Goal: Task Accomplishment & Management: Complete application form

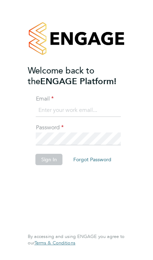
click at [44, 106] on input at bounding box center [78, 110] width 85 height 13
type input "[EMAIL_ADDRESS][DOMAIN_NAME]"
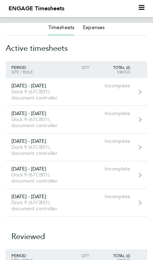
click at [23, 172] on div "20 - 26 Sep 2025" at bounding box center [37, 169] width 62 height 6
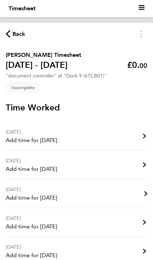
click at [16, 194] on div "Mon 22 Sep" at bounding box center [31, 189] width 51 height 9
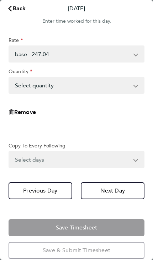
click at [19, 164] on select "Select days Day Tuesday Wednesday Thursday Friday" at bounding box center [72, 160] width 127 height 16
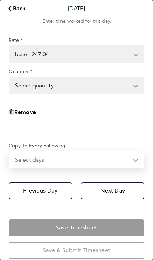
select select "TUE"
select select "2025-09-26"
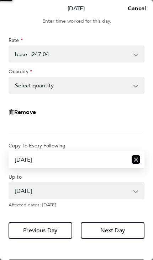
click at [23, 85] on select "Select quantity 0.5 1" at bounding box center [72, 86] width 126 height 16
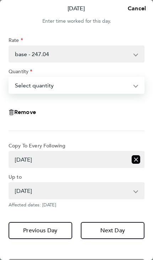
select select "1"
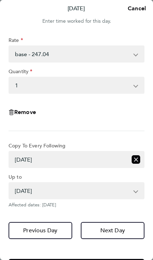
click at [96, 230] on button "Next Day" at bounding box center [113, 230] width 64 height 17
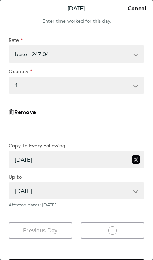
select select "1"
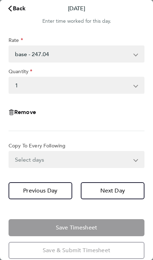
click at [24, 160] on select "Select days Day Wednesday Thursday Friday" at bounding box center [72, 160] width 127 height 16
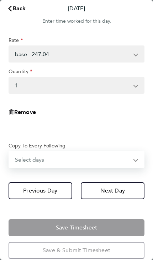
select select "WED"
select select "2025-09-26"
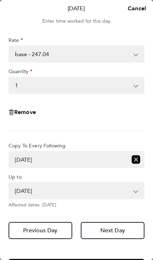
click at [98, 227] on button "Next Day" at bounding box center [113, 230] width 64 height 17
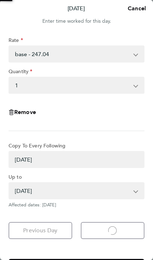
select select "0: null"
select select "1"
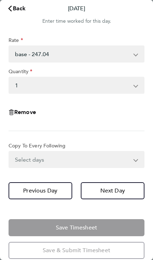
click at [19, 157] on select "Select days Day Thursday Friday" at bounding box center [72, 160] width 127 height 16
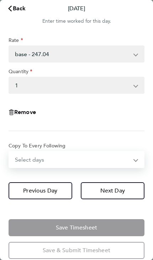
select select "THU"
select select "2025-09-26"
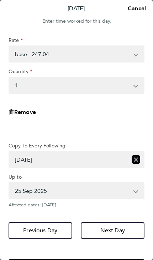
click at [100, 223] on button "Next Day" at bounding box center [113, 230] width 64 height 17
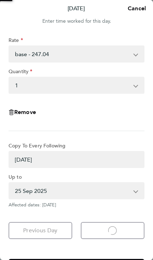
select select "0: null"
select select "1"
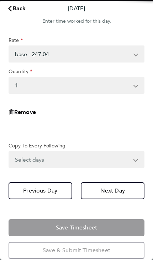
click at [17, 159] on select "Select days Friday" at bounding box center [72, 160] width 127 height 16
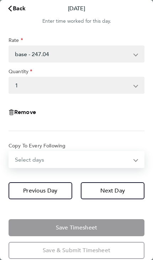
select select "FRI"
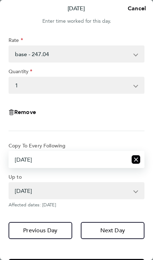
click at [96, 232] on button "Next Day" at bounding box center [113, 230] width 64 height 17
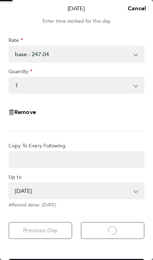
select select "1"
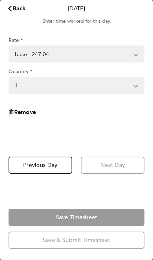
click at [92, 218] on app-form-button "Save Timesheet" at bounding box center [77, 217] width 136 height 17
click at [93, 223] on app-form-button "Save Timesheet" at bounding box center [77, 217] width 136 height 17
click at [31, 160] on button "Previous Day" at bounding box center [41, 165] width 64 height 17
select select "1"
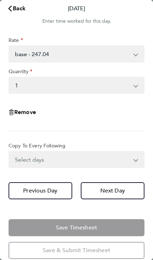
click at [18, 154] on select "Select days Friday" at bounding box center [72, 160] width 127 height 16
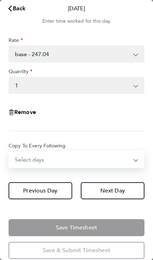
select select "FRI"
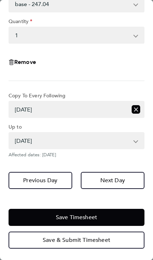
scroll to position [50, 0]
click at [94, 177] on button "Next Day" at bounding box center [113, 180] width 64 height 17
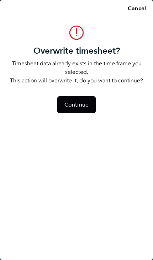
click at [74, 105] on span "Continue" at bounding box center [76, 104] width 24 height 7
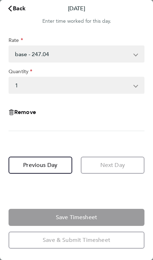
click at [46, 217] on app-form-button "Save Timesheet" at bounding box center [77, 217] width 136 height 17
click at [19, 84] on select "Select quantity 0.5 1" at bounding box center [72, 86] width 126 height 16
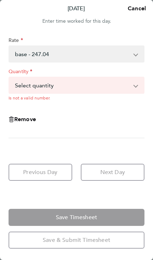
click at [22, 83] on select "Select quantity 0.5 1" at bounding box center [72, 86] width 126 height 16
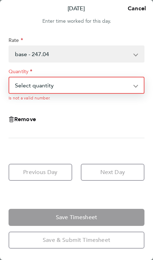
select select "1"
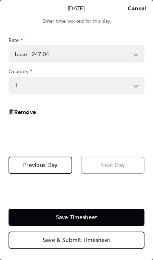
click at [31, 164] on span "Previous Day" at bounding box center [40, 165] width 34 height 7
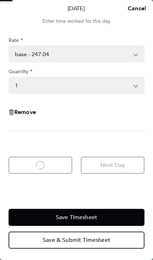
select select "1"
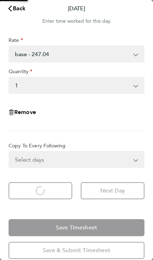
select select "1"
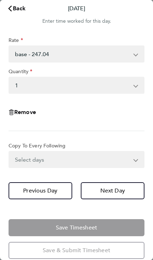
click at [25, 157] on select "Select days Friday" at bounding box center [72, 160] width 127 height 16
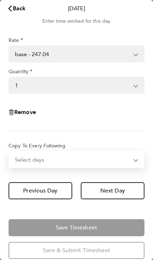
select select "FRI"
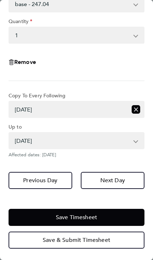
scroll to position [50, 0]
click at [51, 217] on button "Save Timesheet" at bounding box center [77, 217] width 136 height 17
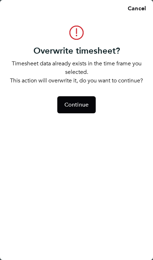
click at [84, 111] on button "Continue" at bounding box center [76, 104] width 38 height 17
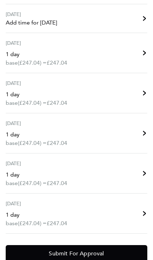
scroll to position [217, 0]
click at [92, 255] on span "Submit For Approval" at bounding box center [76, 253] width 55 height 7
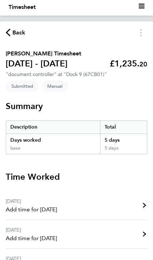
scroll to position [0, 0]
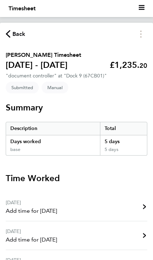
click at [19, 88] on span "Submitted" at bounding box center [22, 88] width 33 height 12
click at [10, 32] on span "Back" at bounding box center [16, 33] width 20 height 7
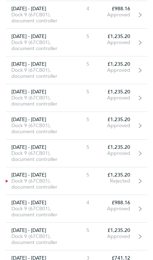
scroll to position [1153, 0]
